Goal: Book appointment/travel/reservation

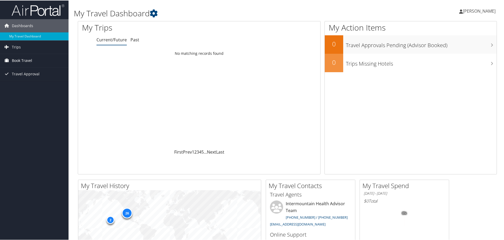
click at [16, 60] on span "Book Travel" at bounding box center [22, 60] width 20 height 13
click at [13, 87] on link "Book/Manage Online Trips" at bounding box center [34, 87] width 69 height 8
